Goal: Task Accomplishment & Management: Use online tool/utility

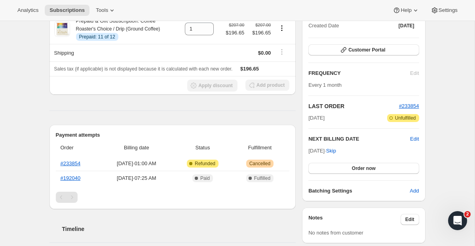
scroll to position [98, 0]
click at [70, 162] on link "#233854" at bounding box center [71, 163] width 20 height 6
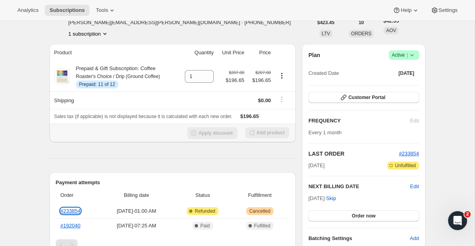
scroll to position [50, 0]
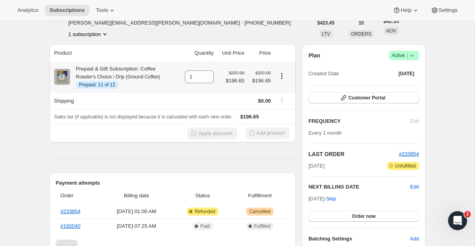
click at [282, 75] on icon "Product actions" at bounding box center [282, 76] width 8 height 8
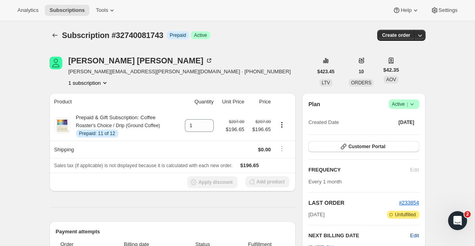
scroll to position [0, 0]
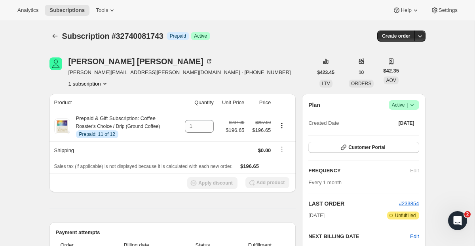
click at [332, 34] on icon "button" at bounding box center [420, 36] width 8 height 8
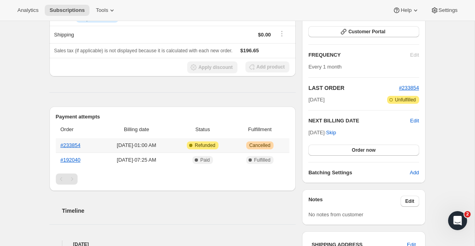
scroll to position [47, 0]
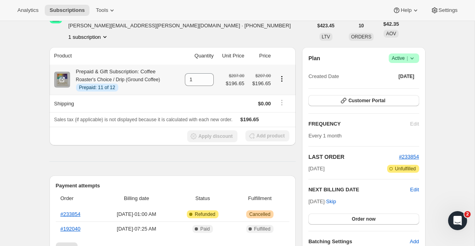
click at [284, 77] on icon "Product actions" at bounding box center [282, 79] width 8 height 8
click at [284, 76] on icon "Product actions" at bounding box center [282, 79] width 8 height 8
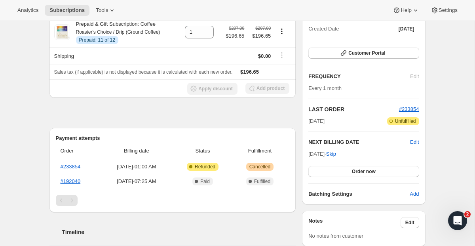
scroll to position [106, 0]
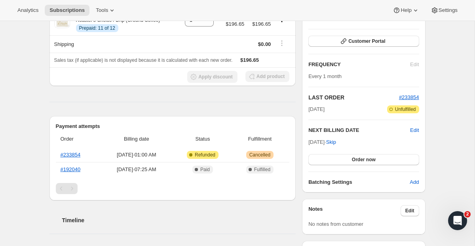
drag, startPoint x: 415, startPoint y: 132, endPoint x: 442, endPoint y: 128, distance: 27.7
click at [332, 128] on div "Subscription #32740081743. This page is ready Subscription #32740081743 Info Pr…" at bounding box center [237, 200] width 475 height 571
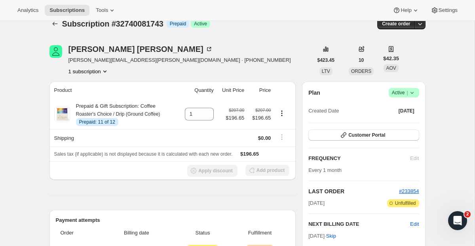
scroll to position [0, 0]
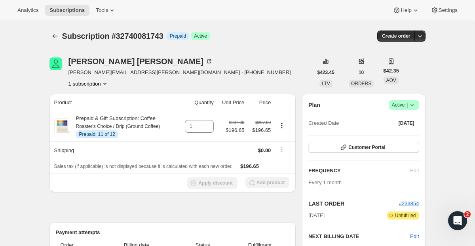
click at [103, 85] on button "1 subscription" at bounding box center [89, 84] width 40 height 8
click at [332, 36] on icon "button" at bounding box center [420, 36] width 8 height 8
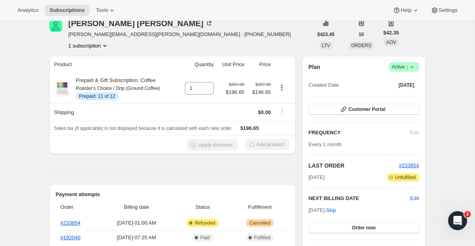
scroll to position [38, 0]
click at [332, 67] on icon at bounding box center [412, 67] width 8 height 8
click at [332, 100] on button "Cancel subscription" at bounding box center [401, 95] width 50 height 13
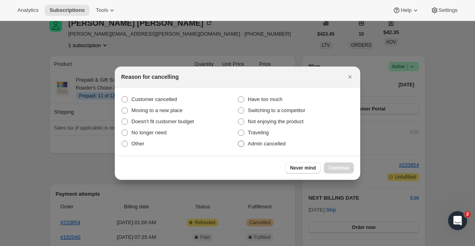
click at [262, 143] on span "Admin cancelled" at bounding box center [267, 144] width 38 height 6
click at [238, 141] on input "Admin cancelled" at bounding box center [238, 141] width 0 height 0
radio input "true"
click at [332, 163] on button "Continue" at bounding box center [339, 167] width 30 height 11
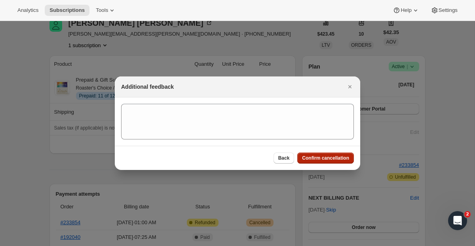
click at [331, 154] on button "Confirm cancellation" at bounding box center [325, 158] width 57 height 11
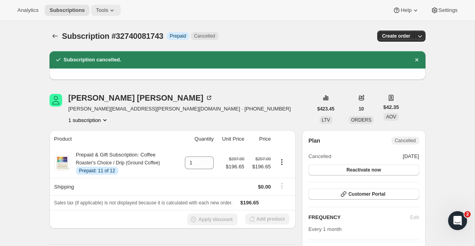
click at [112, 13] on icon at bounding box center [112, 10] width 8 height 8
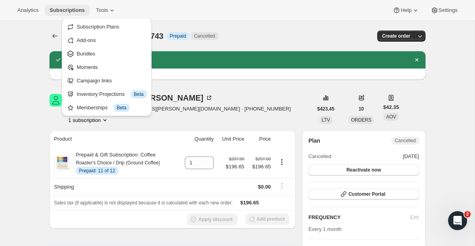
click at [65, 7] on span "Subscriptions" at bounding box center [67, 10] width 35 height 6
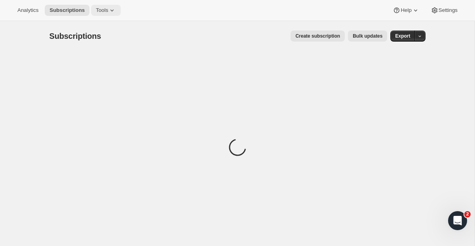
click at [114, 13] on icon at bounding box center [112, 10] width 8 height 8
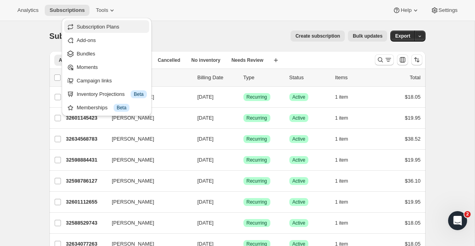
click at [109, 26] on span "Subscription Plans" at bounding box center [98, 27] width 43 height 6
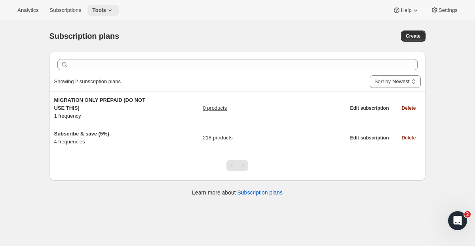
click at [106, 10] on span "Tools" at bounding box center [99, 10] width 14 height 6
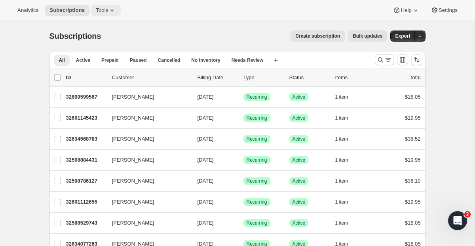
click at [121, 15] on button "Tools" at bounding box center [106, 10] width 30 height 11
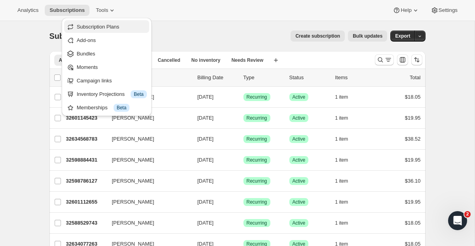
click at [119, 29] on span "Subscription Plans" at bounding box center [98, 27] width 43 height 6
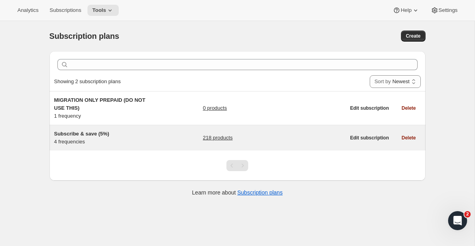
click at [95, 133] on span "Subscribe & save (5%)" at bounding box center [81, 134] width 55 height 6
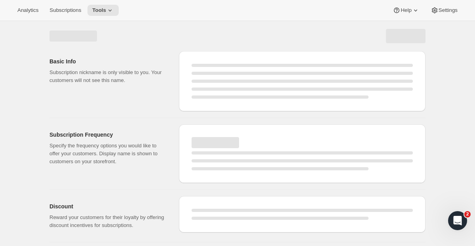
select select "WEEK"
select select "MONTH"
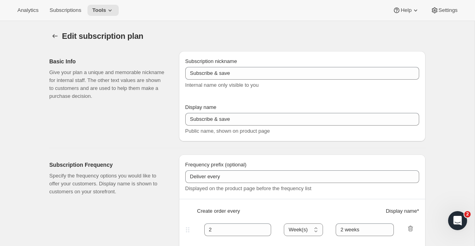
checkbox input "true"
type input "Subscribe & save (5%)"
type input "Subscribe & Save"
type input "1"
type input "1 week"
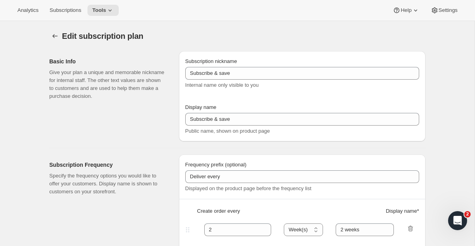
type input "2"
select select "WEEK"
type input "2 weeks"
type input "5"
select select "WEEK"
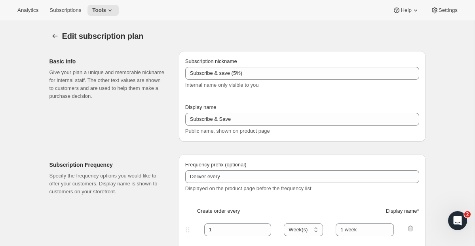
select select "WEEK"
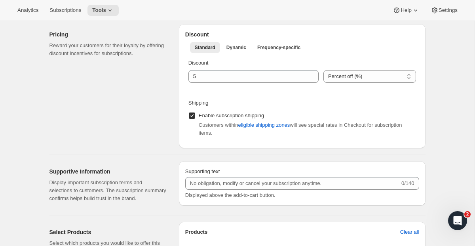
scroll to position [408, 0]
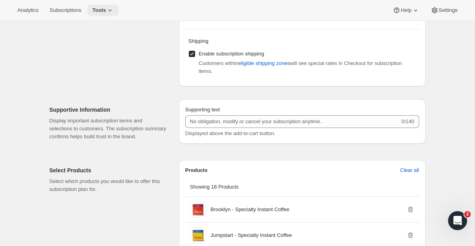
click at [102, 11] on span "Tools" at bounding box center [99, 10] width 14 height 6
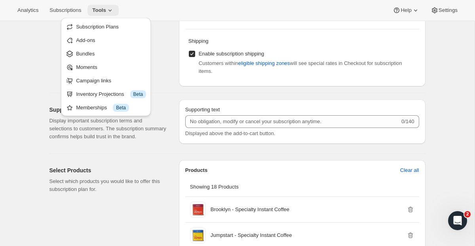
click at [102, 11] on span "Tools" at bounding box center [99, 10] width 14 height 6
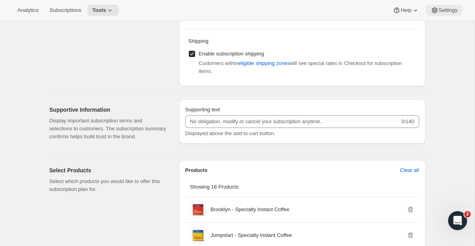
click at [457, 12] on span "Settings" at bounding box center [448, 10] width 19 height 6
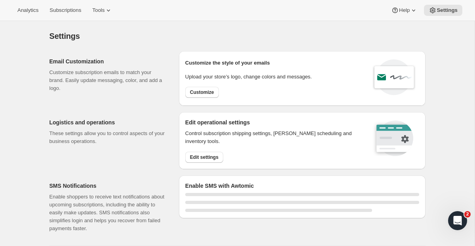
select select "22:00"
select select "09:00"
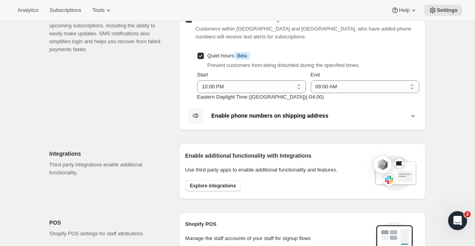
scroll to position [179, 0]
click at [212, 114] on b "Enable phone numbers on shipping address" at bounding box center [270, 115] width 117 height 6
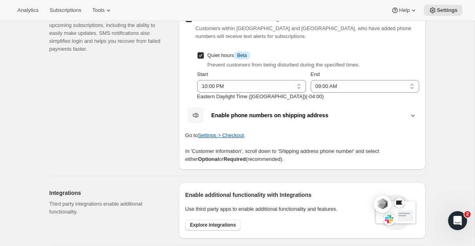
click at [212, 114] on b "Enable phone numbers on shipping address" at bounding box center [270, 115] width 117 height 6
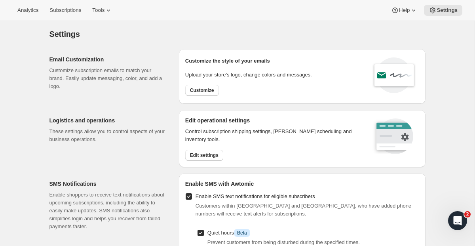
scroll to position [0, 0]
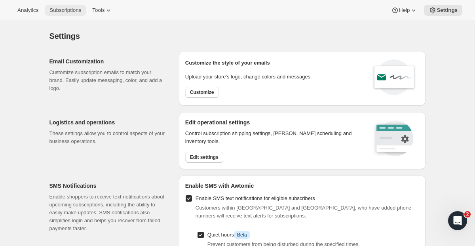
click at [71, 7] on button "Subscriptions" at bounding box center [65, 10] width 41 height 11
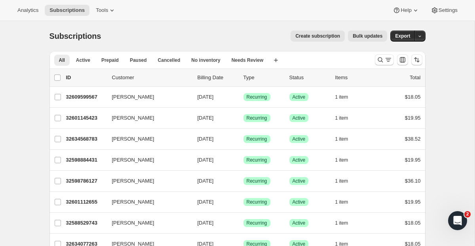
click at [360, 33] on span "Bulk updates" at bounding box center [368, 36] width 30 height 6
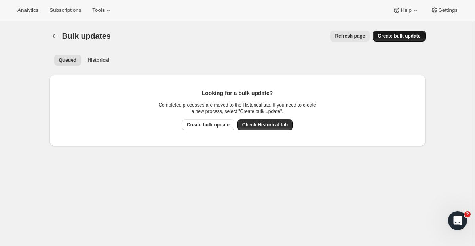
click at [397, 38] on span "Create bulk update" at bounding box center [399, 36] width 43 height 6
select select "09"
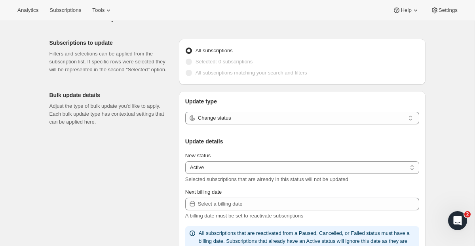
scroll to position [42, 0]
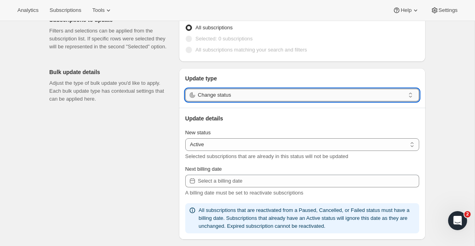
click at [222, 92] on input "Change status" at bounding box center [301, 95] width 207 height 13
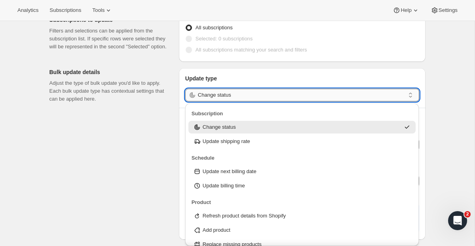
click at [222, 92] on input "Change status" at bounding box center [301, 95] width 207 height 13
click at [227, 71] on div "Update type Change status Update details New status Active Paused Cancelled Act…" at bounding box center [302, 154] width 247 height 172
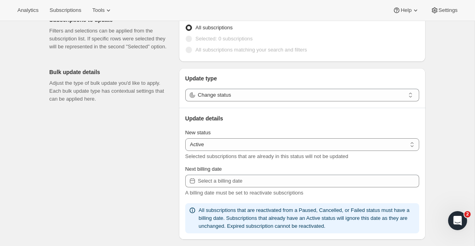
click at [191, 36] on span at bounding box center [189, 39] width 6 height 6
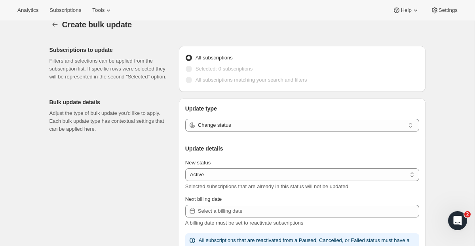
scroll to position [0, 0]
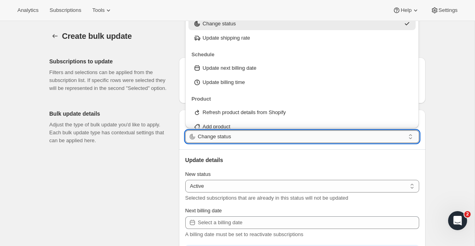
click at [215, 142] on input "Change status" at bounding box center [301, 136] width 207 height 13
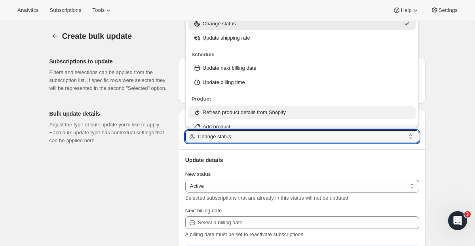
click at [231, 113] on p "Refresh product details from Shopify" at bounding box center [244, 113] width 83 height 8
type input "Refresh product details from Shopify"
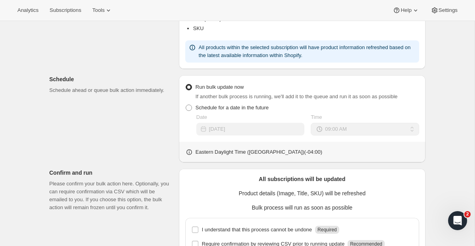
scroll to position [276, 0]
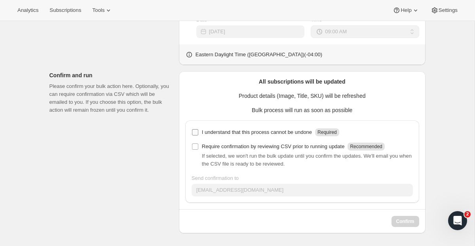
click at [195, 134] on input "I understand that this process cannot be undone Required" at bounding box center [195, 132] width 6 height 6
checkbox input "true"
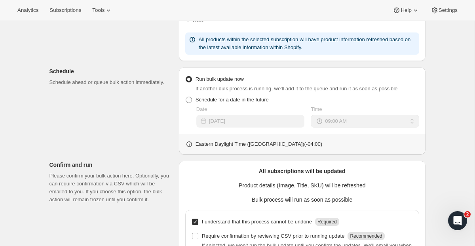
scroll to position [0, 0]
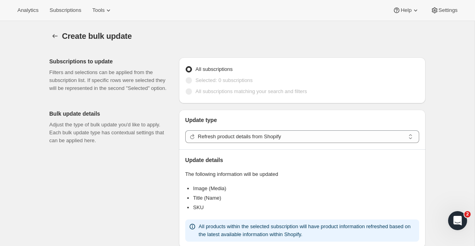
click at [194, 82] on label "Selected: 0 subscriptions" at bounding box center [219, 80] width 68 height 11
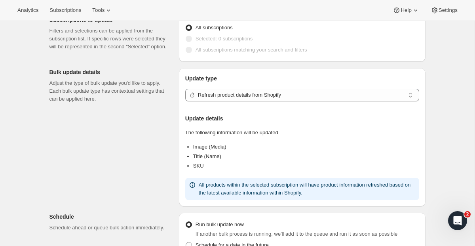
scroll to position [43, 0]
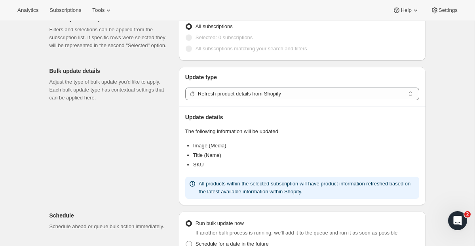
click at [189, 50] on span at bounding box center [189, 49] width 6 height 6
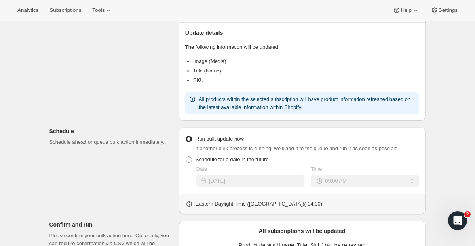
scroll to position [0, 0]
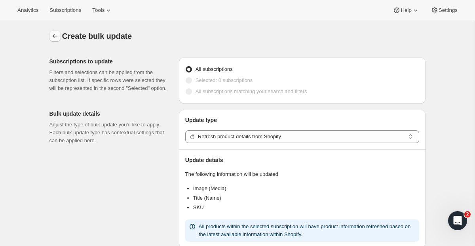
click at [54, 32] on icon "button" at bounding box center [55, 36] width 8 height 8
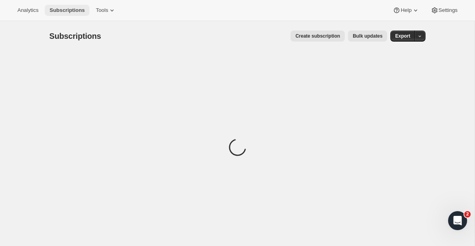
click at [85, 10] on span "Subscriptions" at bounding box center [67, 10] width 35 height 6
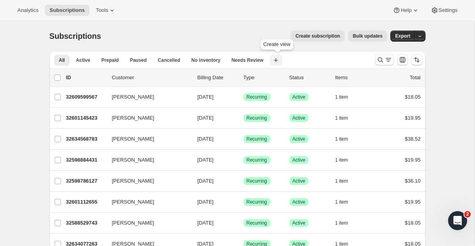
click at [276, 57] on icon "button" at bounding box center [276, 60] width 8 height 8
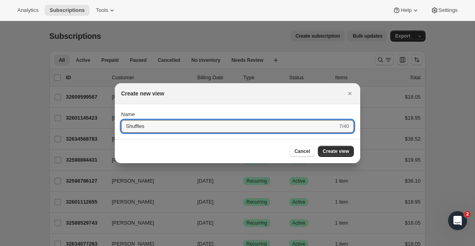
type input "Shuffles"
click at [121, 104] on button "Submit" at bounding box center [132, 108] width 23 height 8
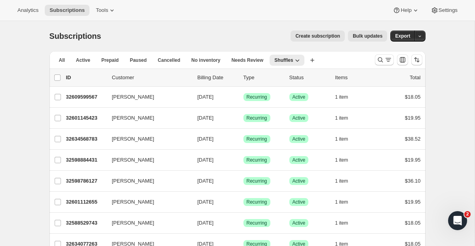
click at [385, 66] on div at bounding box center [399, 60] width 54 height 16
click at [385, 63] on icon "Search and filter results" at bounding box center [389, 60] width 8 height 8
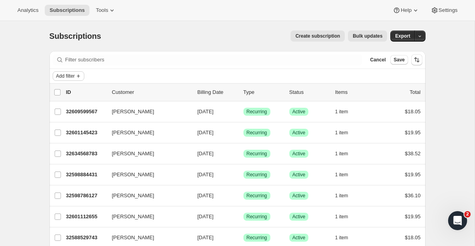
click at [84, 78] on button "Add filter" at bounding box center [69, 76] width 32 height 10
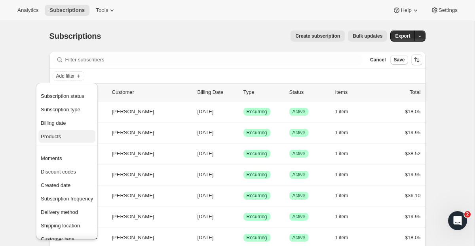
click at [74, 139] on span "Products" at bounding box center [67, 137] width 52 height 8
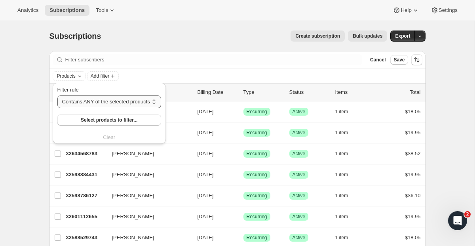
click at [117, 103] on select "Contains ANY of the selected products Contains ALL of the selected products Con…" at bounding box center [109, 101] width 104 height 13
click at [57, 95] on select "Contains ANY of the selected products Contains ALL of the selected products Con…" at bounding box center [109, 101] width 104 height 13
click at [112, 119] on span "Select products to filter..." at bounding box center [109, 120] width 57 height 6
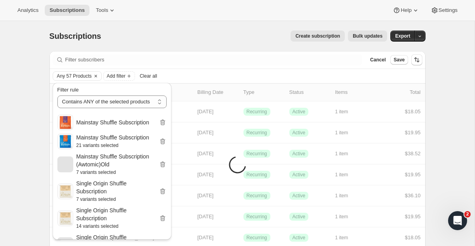
click at [266, 40] on div "Create subscription Bulk updates" at bounding box center [249, 36] width 277 height 11
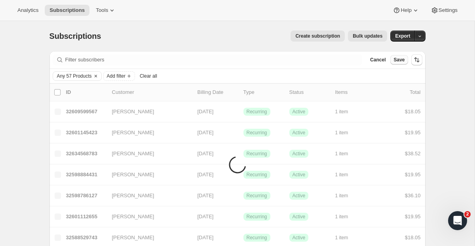
click at [400, 61] on span "Save" at bounding box center [399, 60] width 11 height 6
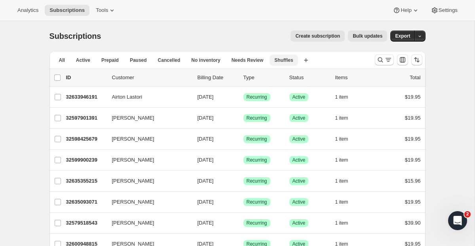
click at [279, 58] on span "Shuffles" at bounding box center [284, 60] width 19 height 6
click at [293, 62] on span "Shuffles" at bounding box center [284, 60] width 19 height 6
click at [59, 77] on input "0 selected" at bounding box center [57, 77] width 6 height 6
checkbox input "true"
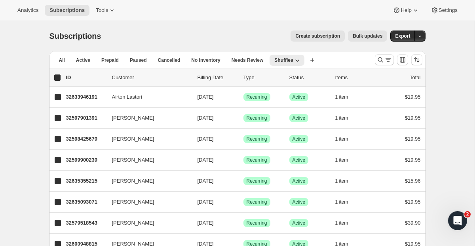
checkbox input "true"
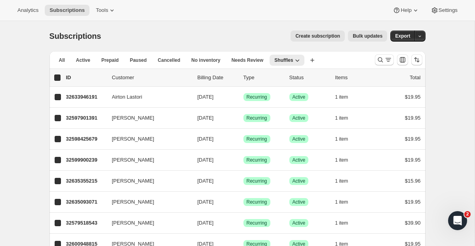
checkbox input "true"
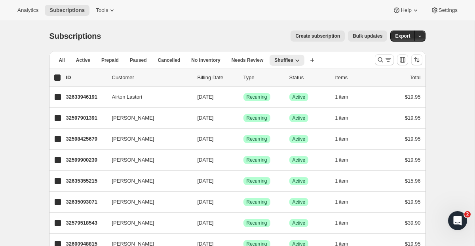
checkbox input "true"
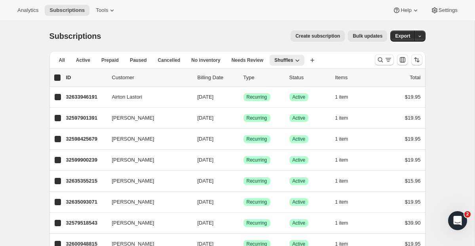
checkbox input "true"
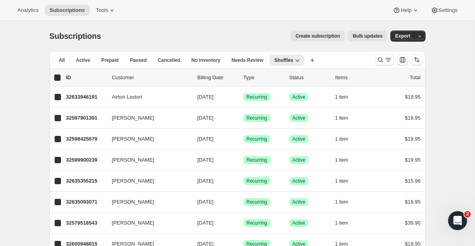
checkbox input "true"
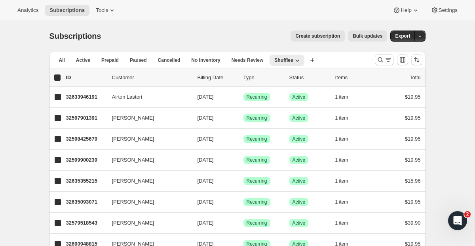
checkbox input "true"
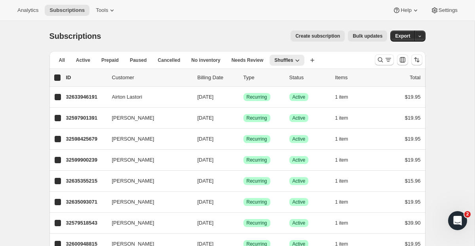
checkbox input "true"
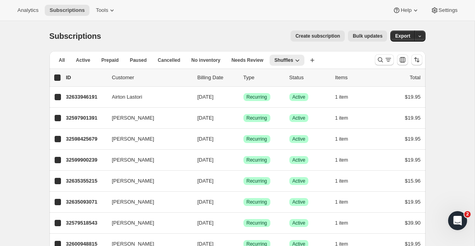
checkbox input "true"
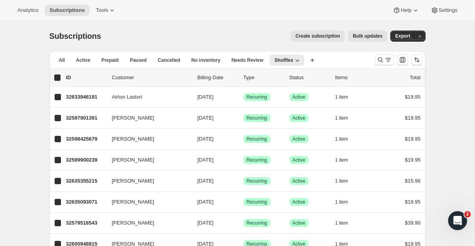
checkbox input "true"
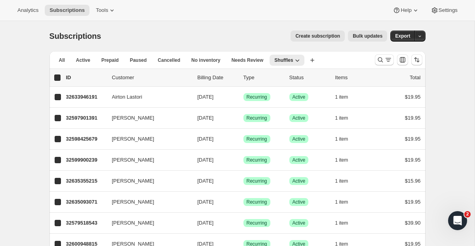
checkbox input "true"
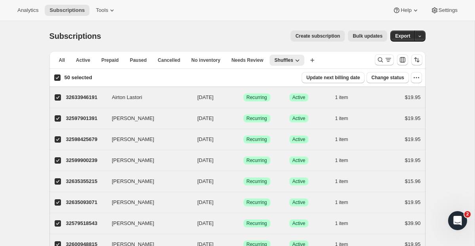
click at [372, 37] on span "Bulk updates" at bounding box center [368, 36] width 30 height 6
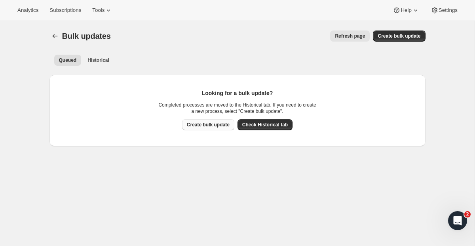
click at [225, 122] on span "Create bulk update" at bounding box center [208, 125] width 43 height 6
select select "09"
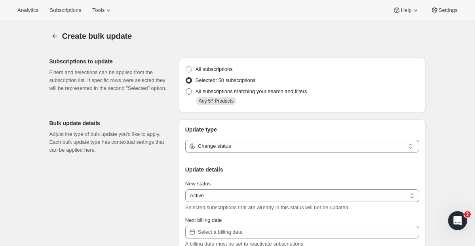
click at [188, 92] on span at bounding box center [189, 91] width 6 height 6
click at [186, 89] on input "All subscriptions matching your search and filters" at bounding box center [186, 88] width 0 height 0
radio input "true"
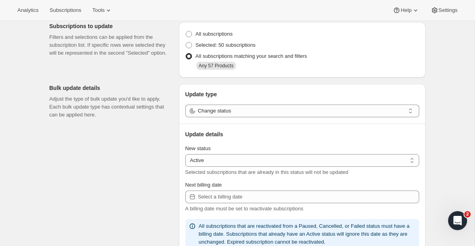
scroll to position [36, 0]
click at [235, 117] on div "Update type Change status Update details New status Active Paused Cancelled Act…" at bounding box center [302, 170] width 247 height 172
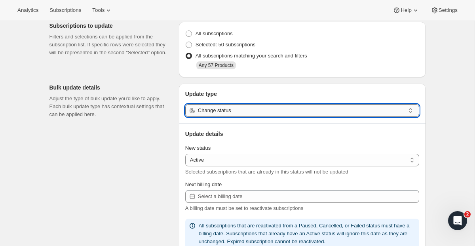
click at [235, 114] on input "Change status" at bounding box center [301, 110] width 207 height 13
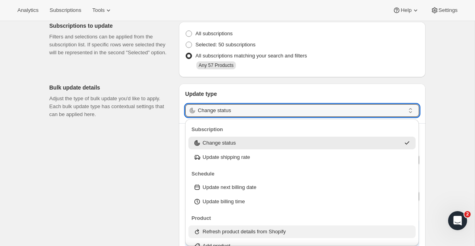
click at [235, 227] on div "Refresh product details from Shopify" at bounding box center [303, 231] width 228 height 13
type input "Refresh product details from Shopify"
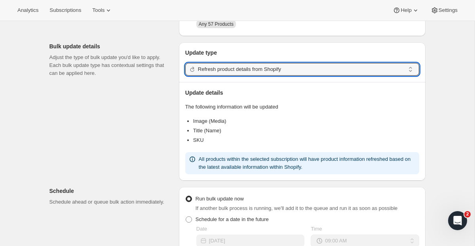
click at [175, 156] on div "Subscriptions to update Filters and selections can be applied from the subscrip…" at bounding box center [234, 208] width 383 height 468
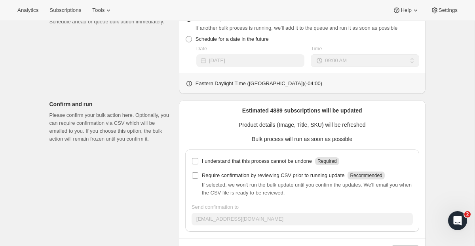
scroll to position [286, 0]
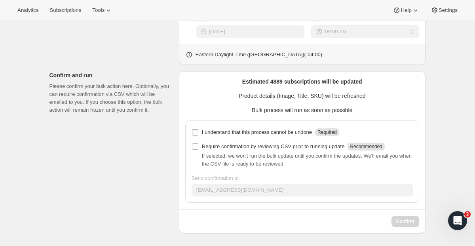
click at [209, 131] on p "I understand that this process cannot be undone" at bounding box center [257, 132] width 110 height 8
click at [198, 131] on input "I understand that this process cannot be undone Required" at bounding box center [195, 132] width 6 height 6
checkbox input "true"
drag, startPoint x: 403, startPoint y: 221, endPoint x: 213, endPoint y: 91, distance: 230.2
click at [213, 91] on div "Estimated 4889 subscriptions will be updated Product details (Image, Title, SKU…" at bounding box center [302, 152] width 234 height 149
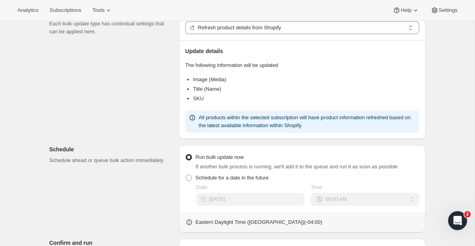
scroll to position [0, 0]
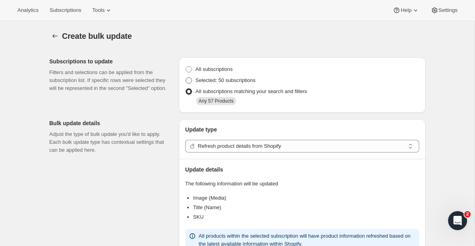
click at [205, 80] on span "Selected: 50 subscriptions" at bounding box center [226, 80] width 60 height 6
click at [186, 78] on input "Selected: 50 subscriptions" at bounding box center [186, 77] width 0 height 0
radio input "true"
click at [60, 34] on button "button" at bounding box center [55, 36] width 11 height 11
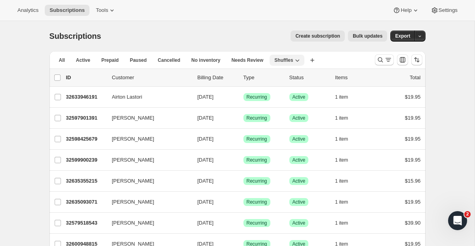
click at [297, 64] on button "Shuffles" at bounding box center [287, 60] width 34 height 11
click at [381, 63] on icon "Search and filter results" at bounding box center [381, 60] width 8 height 8
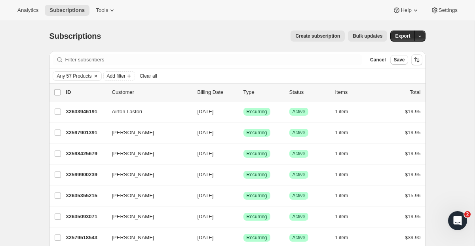
click at [92, 76] on span "Any 57 Products" at bounding box center [74, 76] width 35 height 6
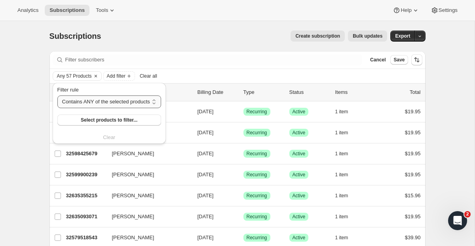
click at [100, 103] on select "Contains ANY of the selected products Contains ALL of the selected products Con…" at bounding box center [109, 101] width 104 height 13
click at [57, 95] on select "Contains ANY of the selected products Contains ALL of the selected products Con…" at bounding box center [109, 101] width 104 height 13
click at [100, 120] on span "Select products to filter..." at bounding box center [109, 120] width 57 height 6
click at [347, 53] on div "Filter subscribers Cancel Save" at bounding box center [238, 59] width 376 height 17
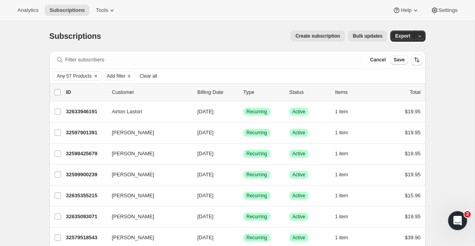
click at [367, 38] on span "Bulk updates" at bounding box center [368, 36] width 30 height 6
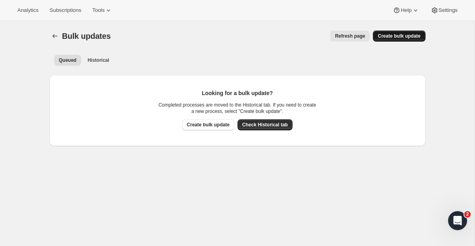
click at [403, 36] on span "Create bulk update" at bounding box center [399, 36] width 43 height 6
select select "09"
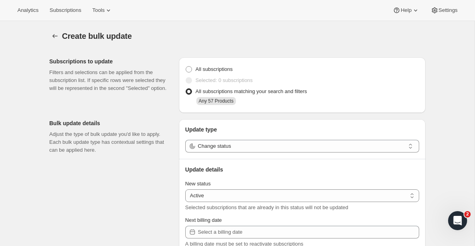
click at [210, 91] on span "All subscriptions matching your search and filters" at bounding box center [252, 91] width 112 height 6
click at [186, 89] on input "All subscriptions matching your search and filters" at bounding box center [186, 88] width 0 height 0
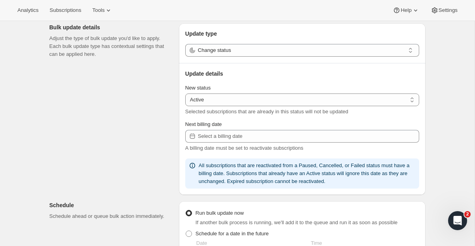
scroll to position [34, 0]
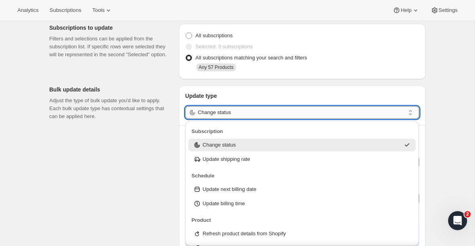
click at [208, 110] on input "Change status" at bounding box center [301, 112] width 207 height 13
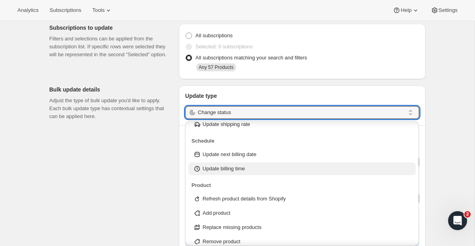
scroll to position [40, 0]
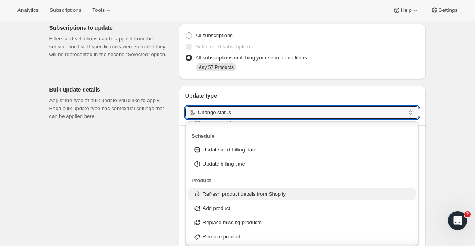
click at [227, 196] on p "Refresh product details from Shopify" at bounding box center [244, 194] width 83 height 8
type input "Refresh product details from Shopify"
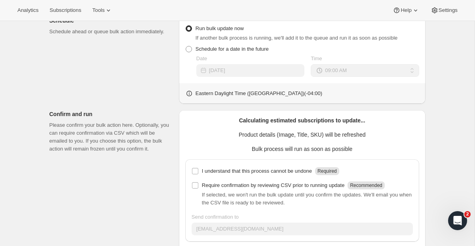
scroll to position [250, 0]
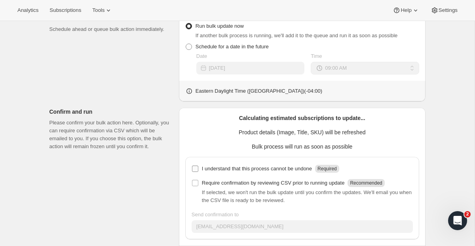
click at [200, 169] on label "I understand that this process cannot be undone Required" at bounding box center [266, 168] width 148 height 11
click at [198, 169] on input "I understand that this process cannot be undone Required" at bounding box center [195, 169] width 6 height 6
checkbox input "true"
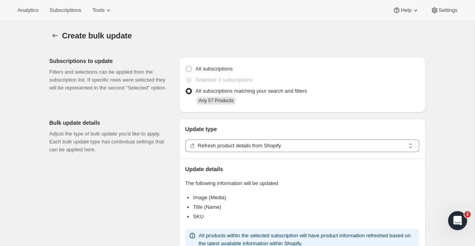
scroll to position [286, 0]
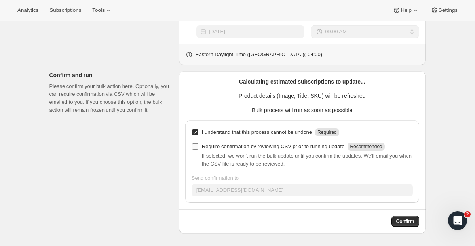
click at [229, 148] on p "Require confirmation by reviewing CSV prior to running update" at bounding box center [273, 147] width 143 height 8
click at [198, 148] on input "Require confirmation by reviewing CSV prior to running update Recommended" at bounding box center [195, 146] width 6 height 6
checkbox input "true"
click at [400, 220] on span "Confirm" at bounding box center [406, 221] width 18 height 6
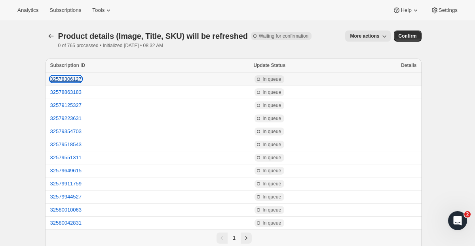
click at [61, 78] on button "32578306127" at bounding box center [66, 79] width 32 height 6
click at [408, 35] on span "Confirm" at bounding box center [408, 36] width 18 height 6
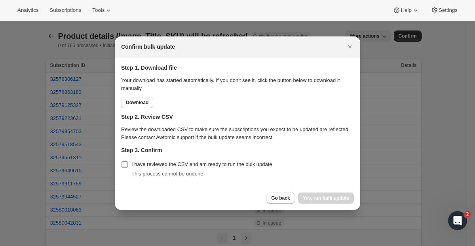
click at [128, 160] on label "I have reviewed the CSV and am ready to run the bulk update" at bounding box center [196, 164] width 151 height 11
click at [128, 161] on input "I have reviewed the CSV and am ready to run the bulk update" at bounding box center [125, 164] width 6 height 6
checkbox input "true"
click at [343, 200] on span "Yes, run bulk update" at bounding box center [326, 198] width 46 height 6
